Goal: Navigation & Orientation: Understand site structure

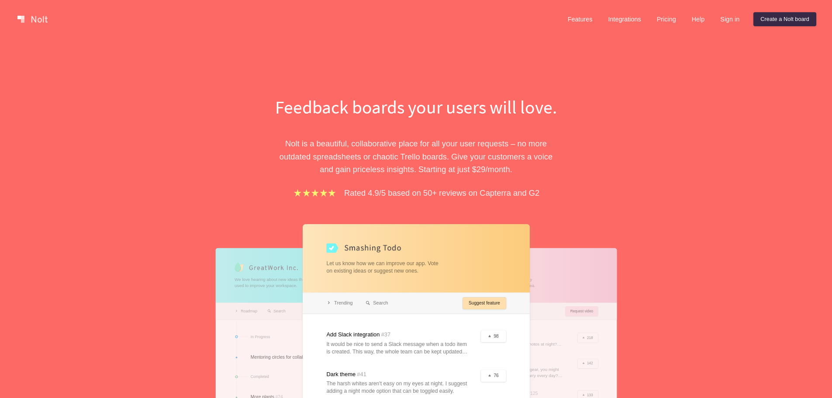
click at [672, 90] on div "Feedback boards your users will love. [PERSON_NAME] is a beautiful, collaborati…" at bounding box center [416, 284] width 832 height 493
click at [567, 19] on link "Features" at bounding box center [580, 19] width 39 height 14
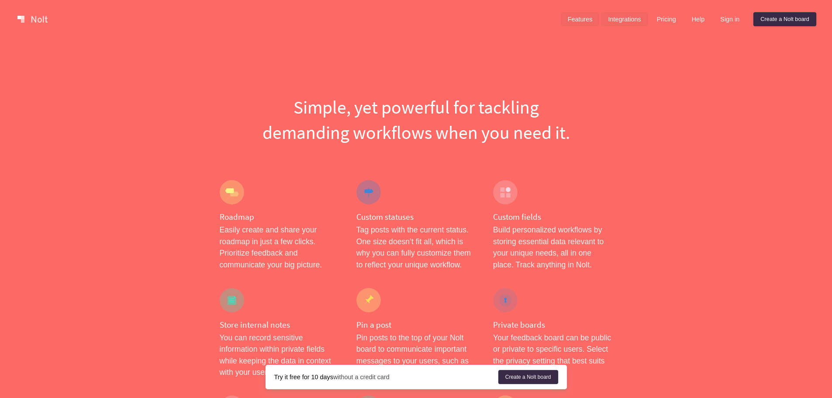
click at [617, 23] on link "Integrations" at bounding box center [624, 19] width 47 height 14
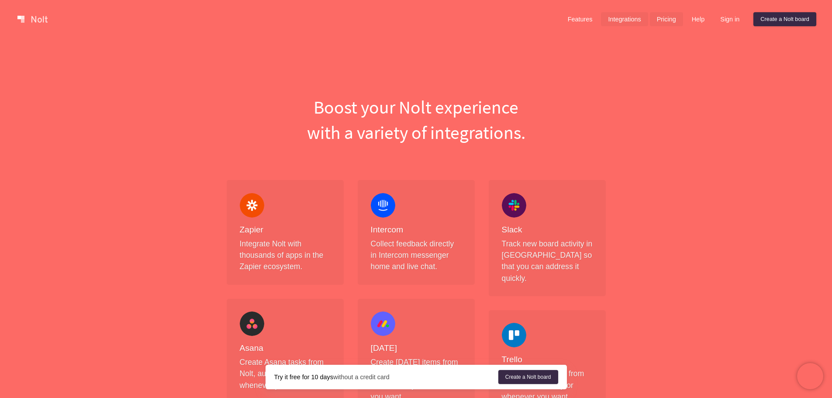
click at [656, 24] on link "Pricing" at bounding box center [666, 19] width 33 height 14
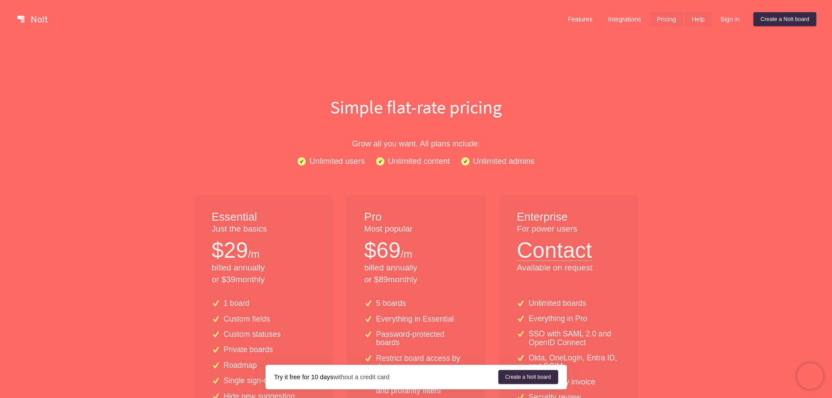
click at [692, 22] on link "Help" at bounding box center [698, 19] width 27 height 14
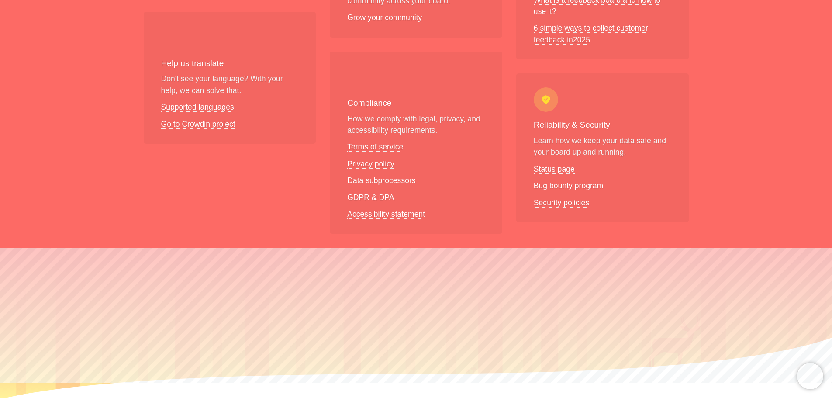
scroll to position [693, 0]
